Goal: Obtain resource: Download file/media

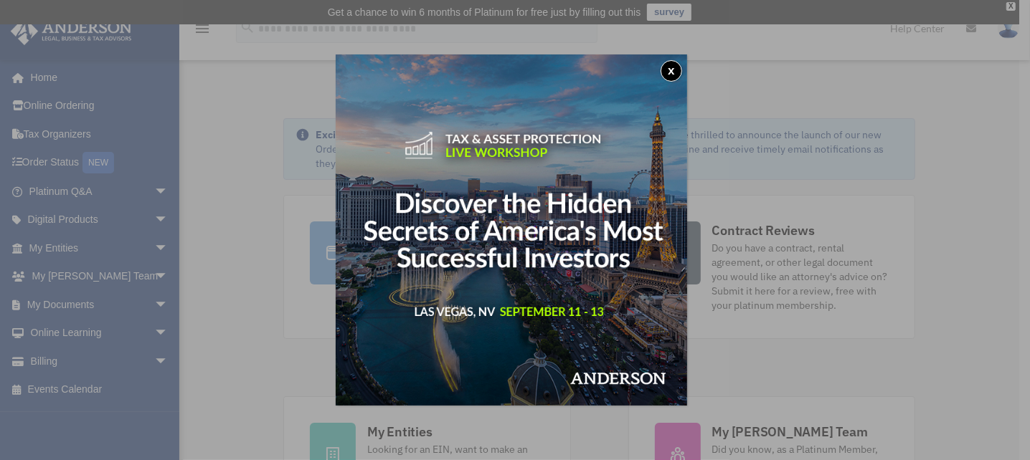
click at [148, 300] on div "x" at bounding box center [515, 230] width 1030 height 460
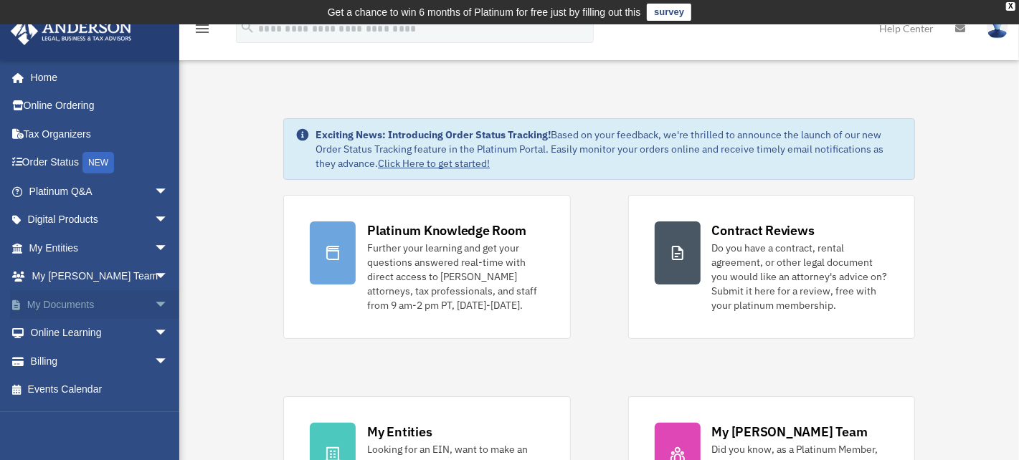
click at [154, 300] on span "arrow_drop_down" at bounding box center [168, 304] width 29 height 29
click at [61, 331] on link "Box" at bounding box center [105, 333] width 170 height 29
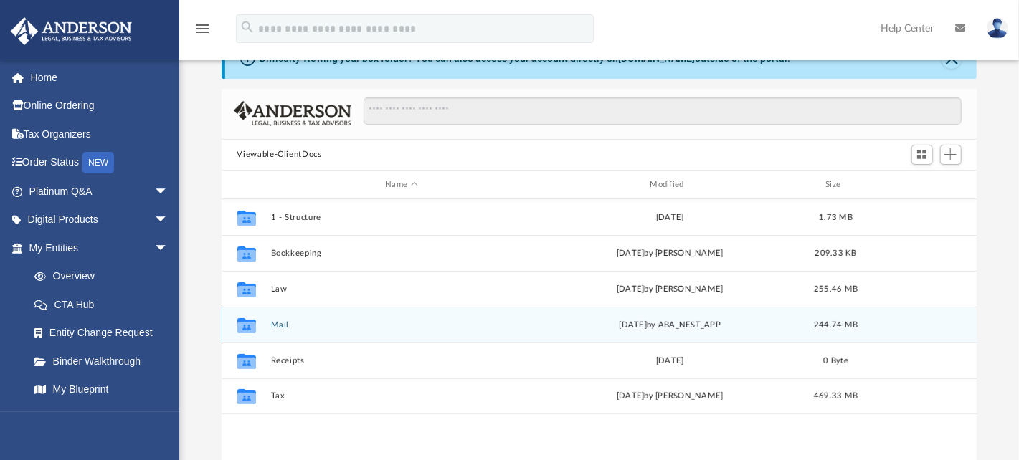
scroll to position [143, 0]
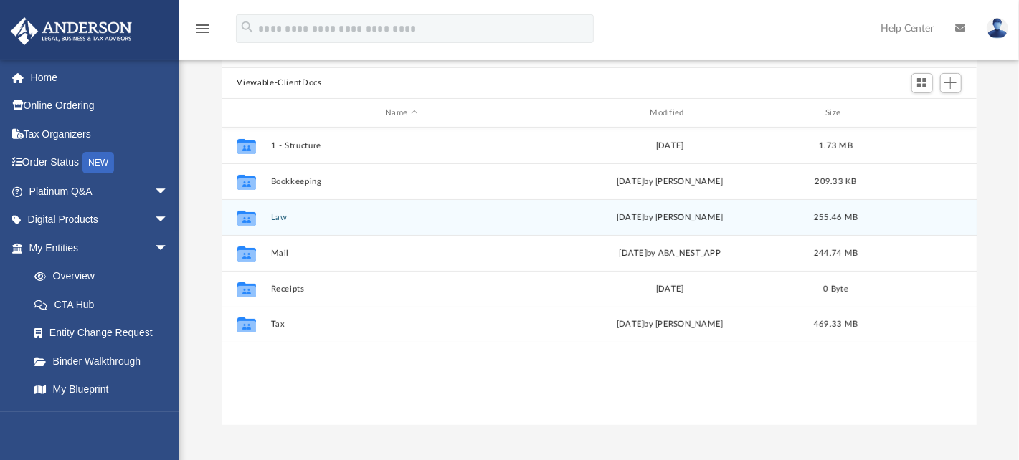
click at [273, 221] on button "Law" at bounding box center [401, 217] width 262 height 9
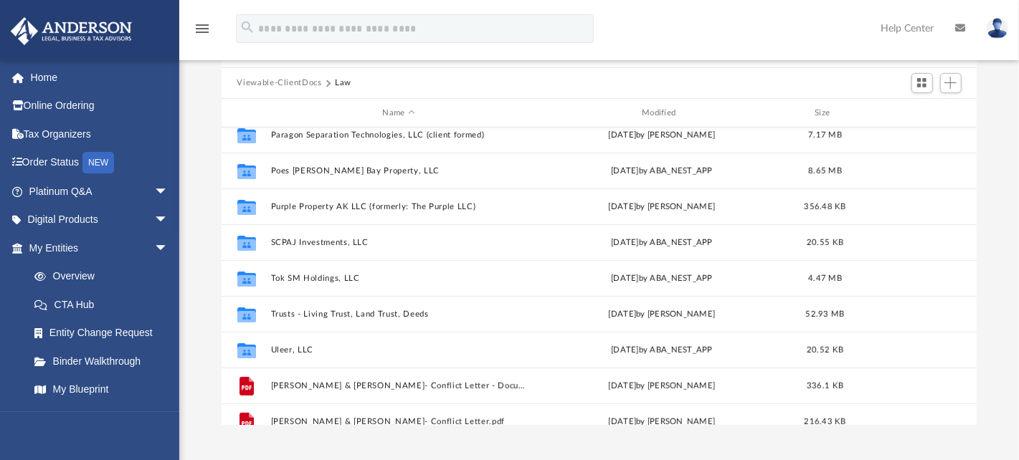
scroll to position [286, 0]
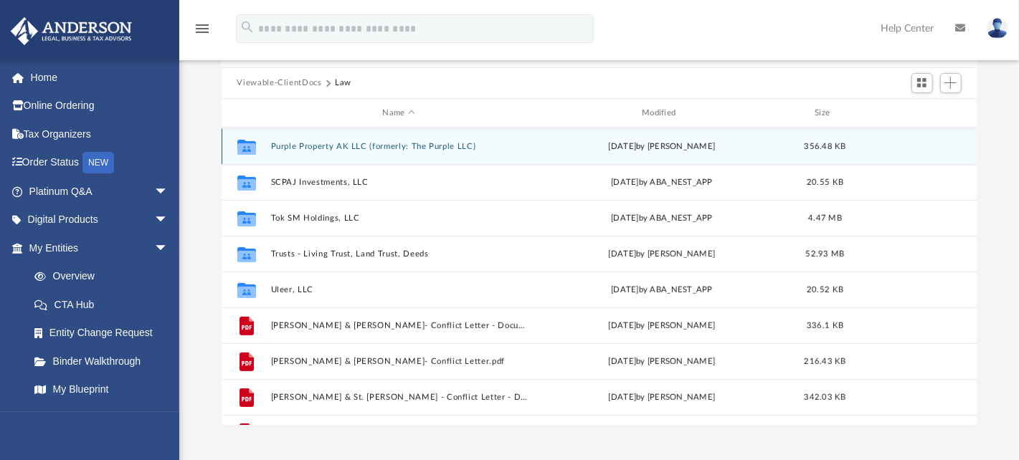
click at [382, 146] on button "Purple Property AK LLC (formerly: The Purple LLC)" at bounding box center [398, 146] width 257 height 9
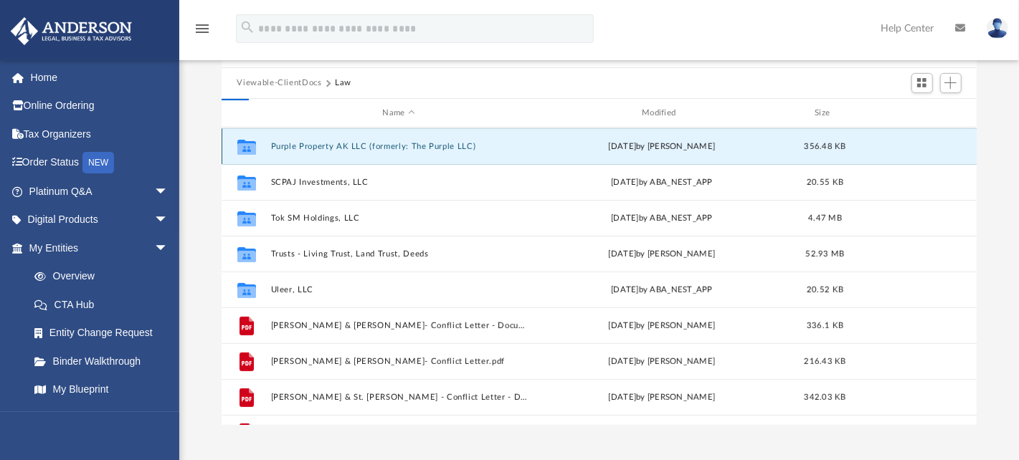
scroll to position [0, 0]
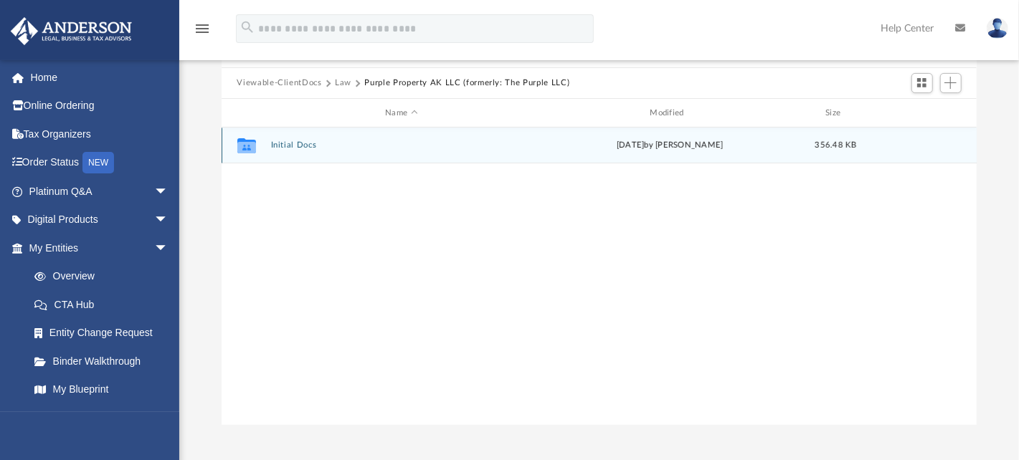
click at [285, 146] on button "Initial Docs" at bounding box center [401, 145] width 262 height 9
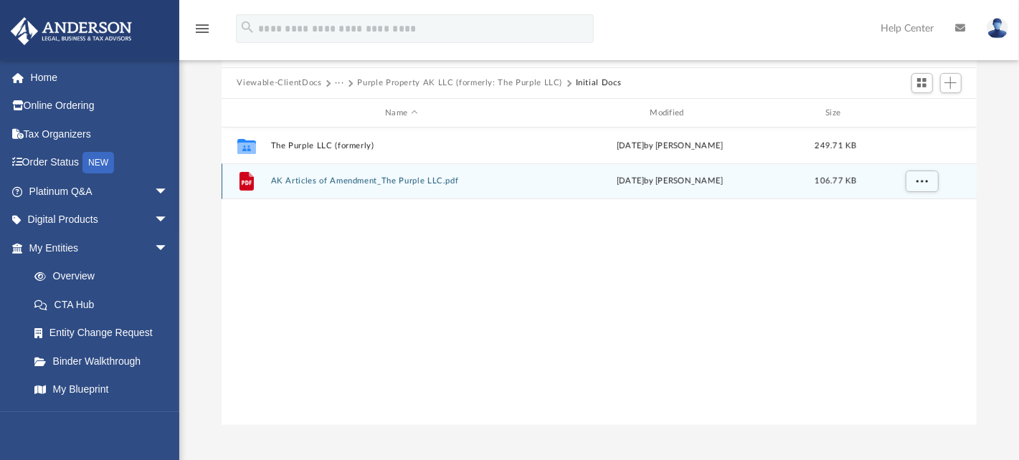
click at [380, 181] on button "AK Articles of Amendment_The Purple LLC.pdf" at bounding box center [401, 181] width 262 height 9
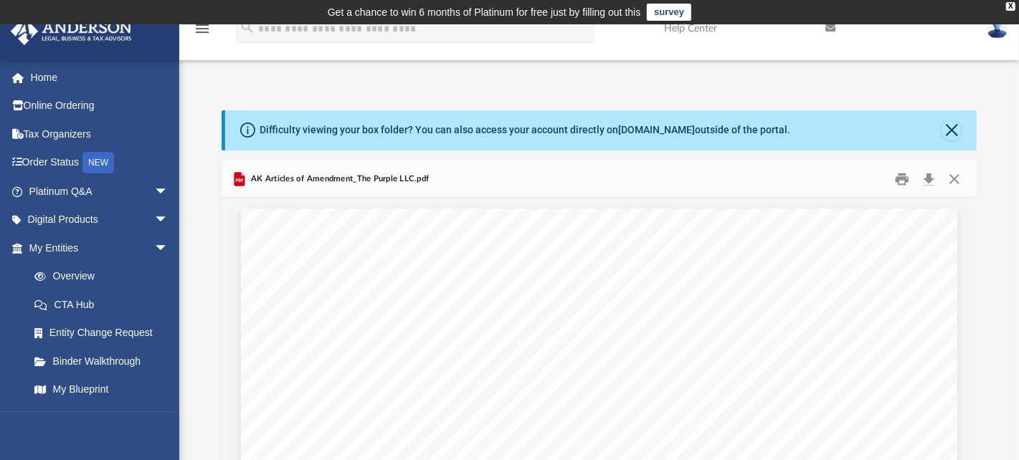
click at [398, 181] on span "AK Articles of Amendment_The Purple LLC.pdf" at bounding box center [338, 179] width 181 height 13
click at [954, 181] on button "Close" at bounding box center [955, 179] width 26 height 22
